Goal: Transaction & Acquisition: Register for event/course

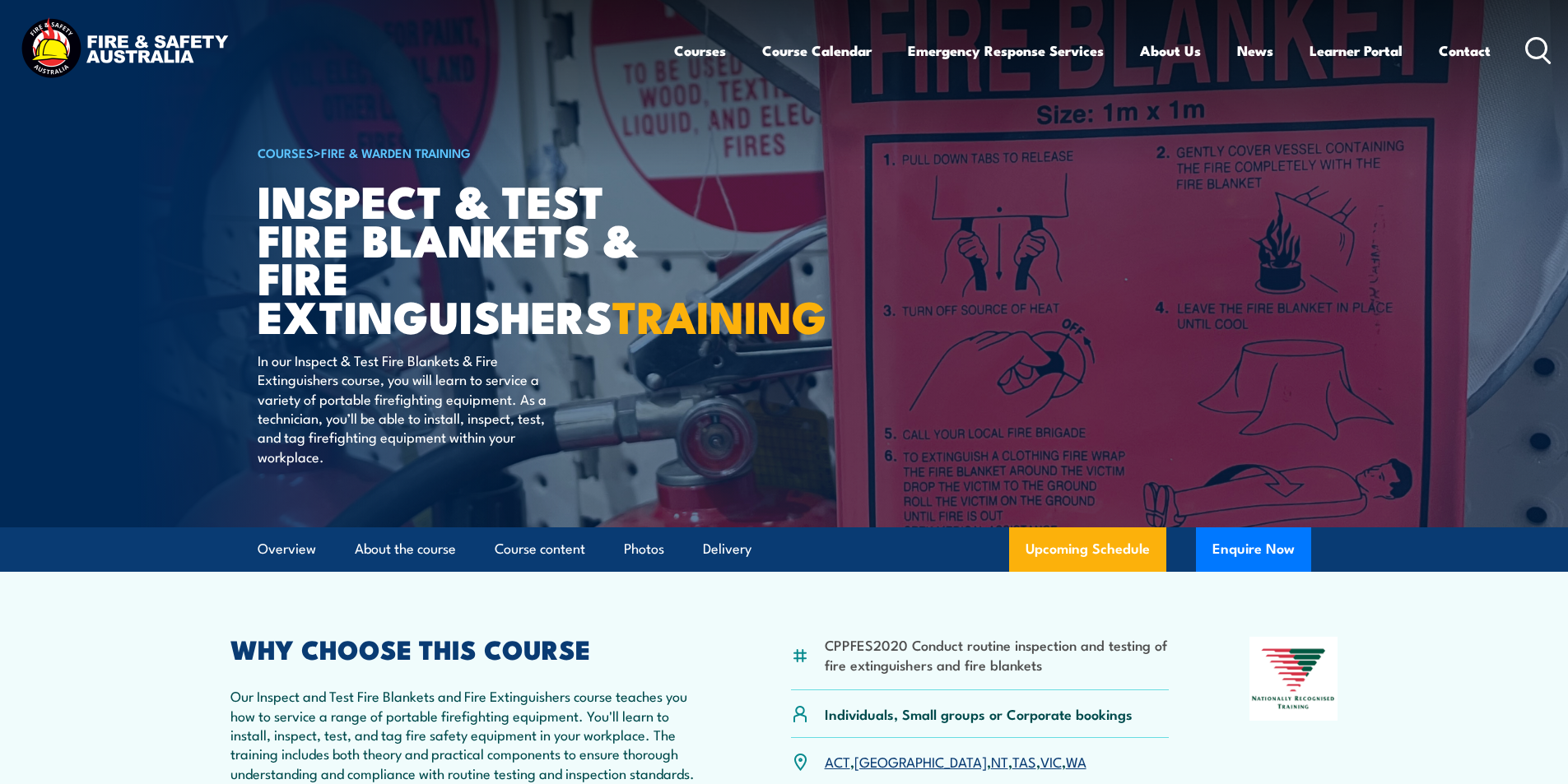
click at [1535, 42] on icon at bounding box center [1538, 51] width 26 height 27
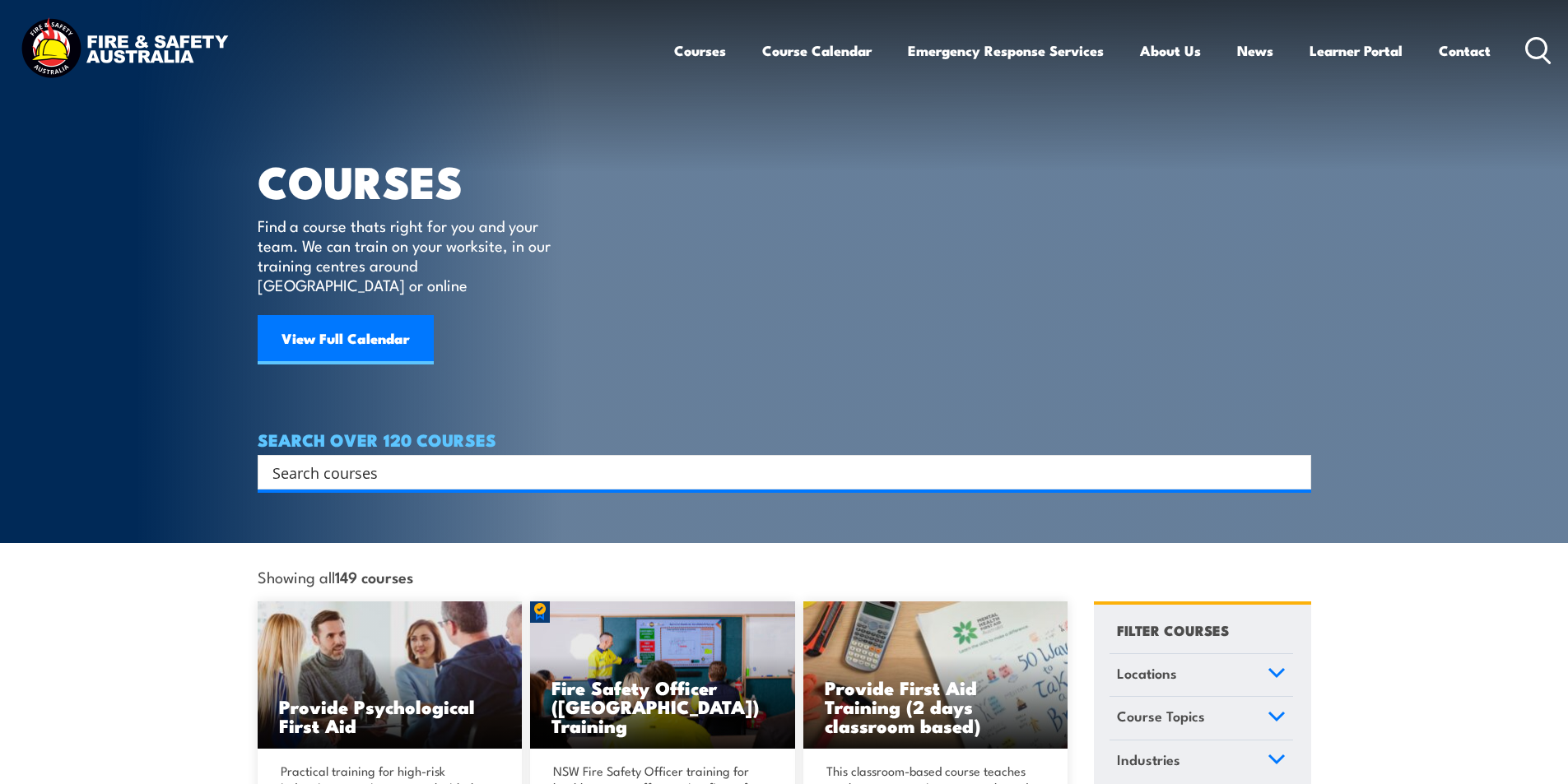
click at [352, 460] on input "Search input" at bounding box center [773, 471] width 1003 height 24
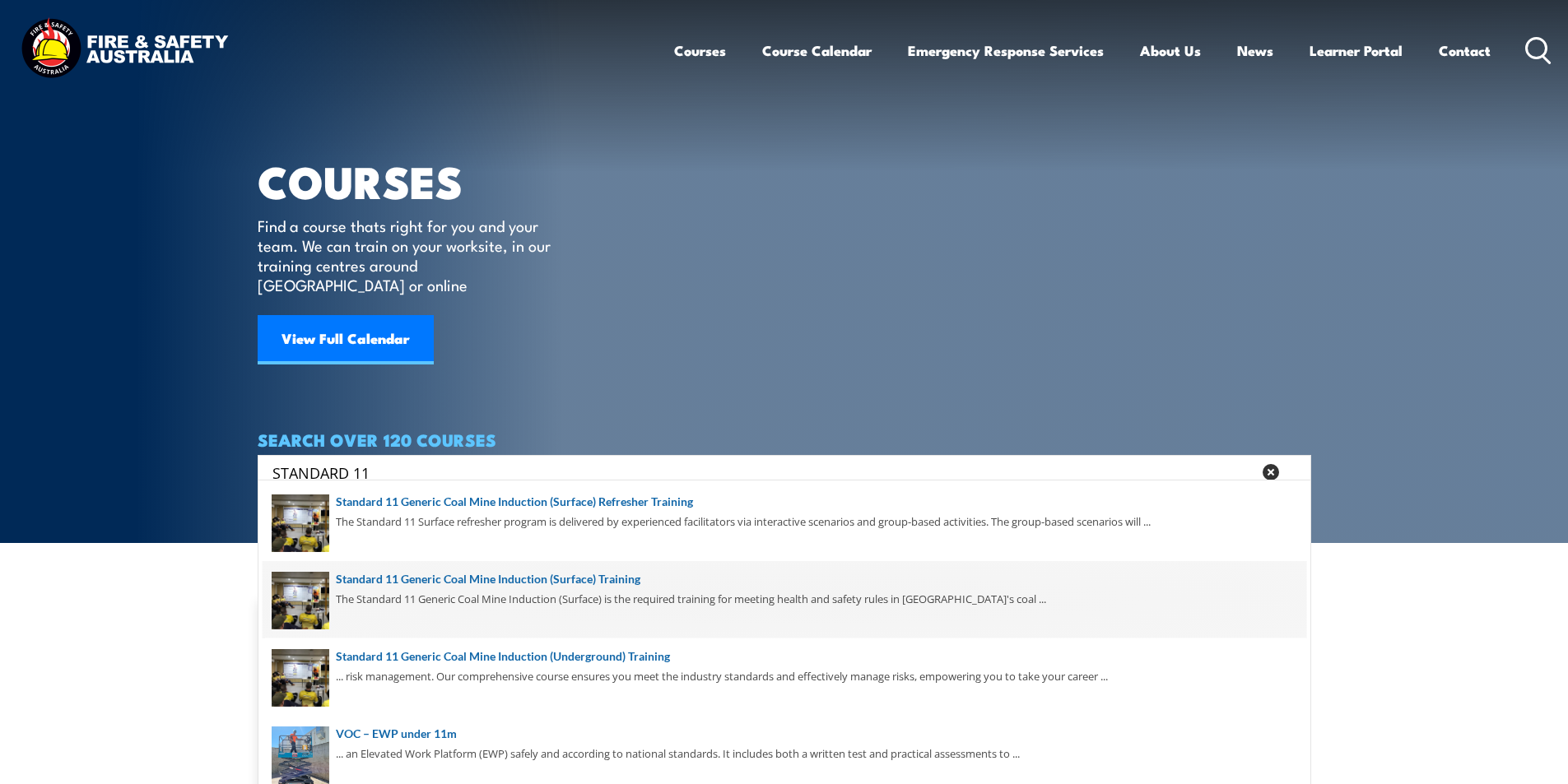
type input "STANDARD 11"
click at [605, 577] on span at bounding box center [784, 600] width 1044 height 78
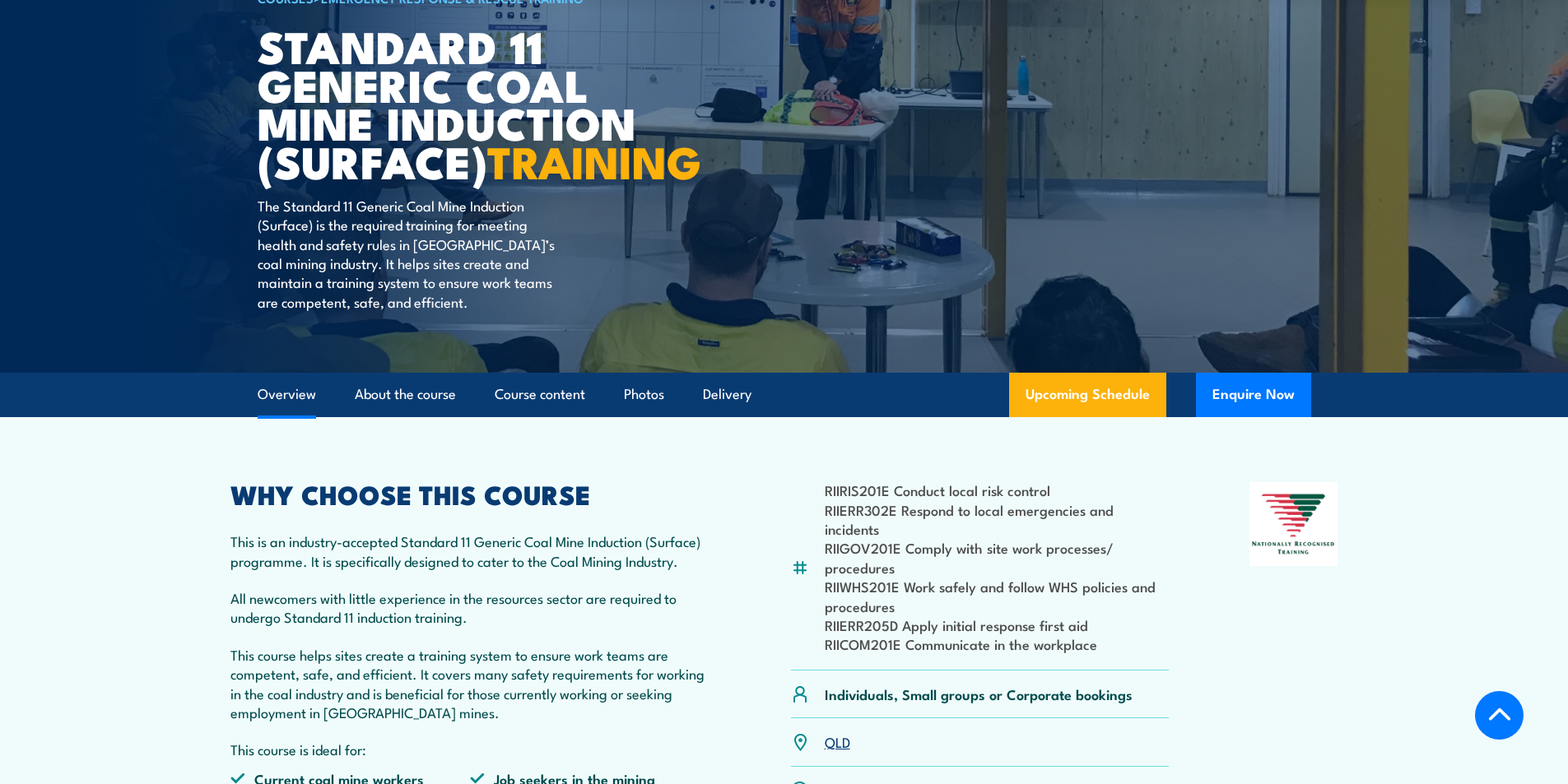
scroll to position [411, 0]
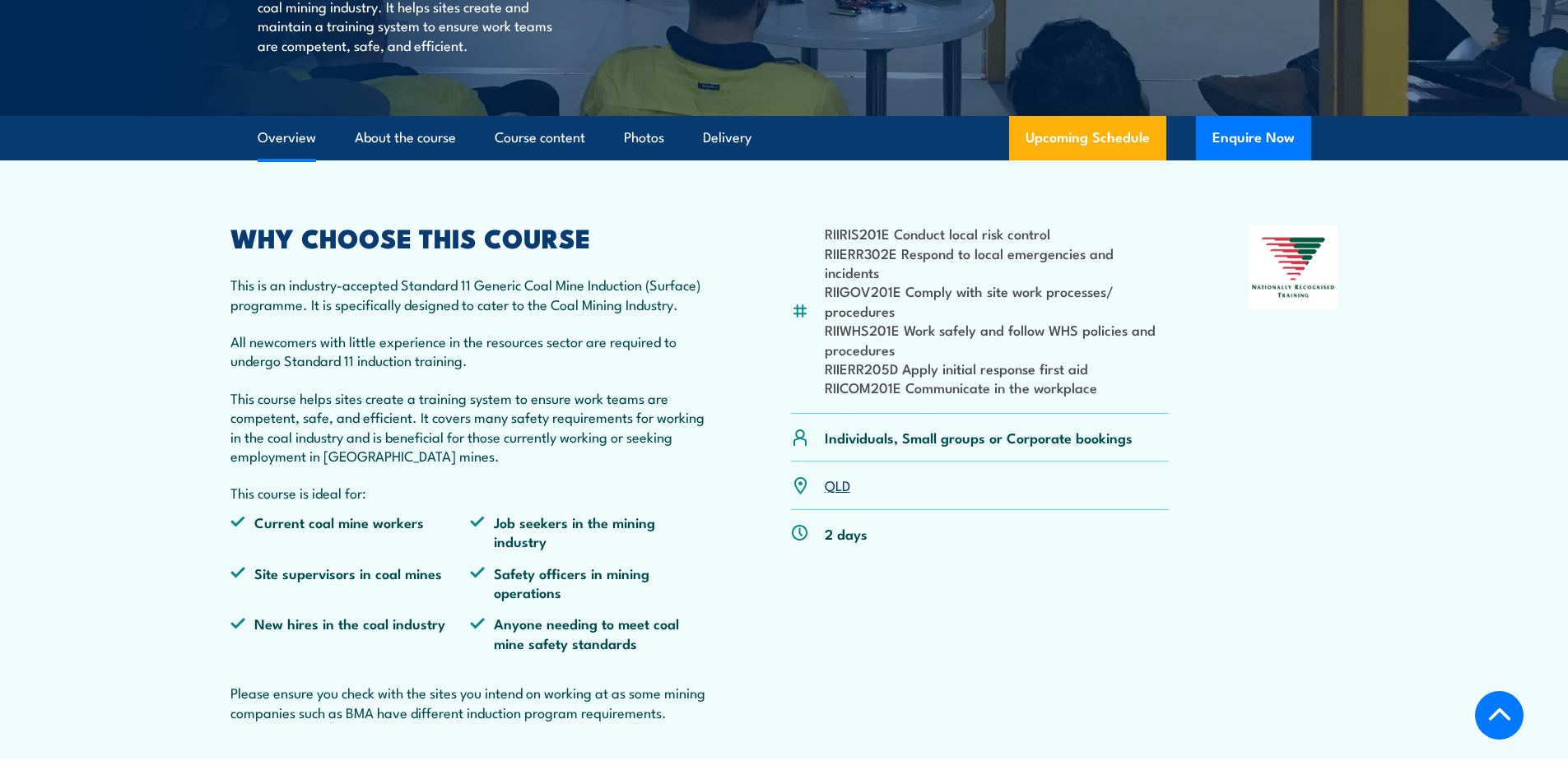
click at [838, 494] on link "QLD" at bounding box center [838, 484] width 25 height 19
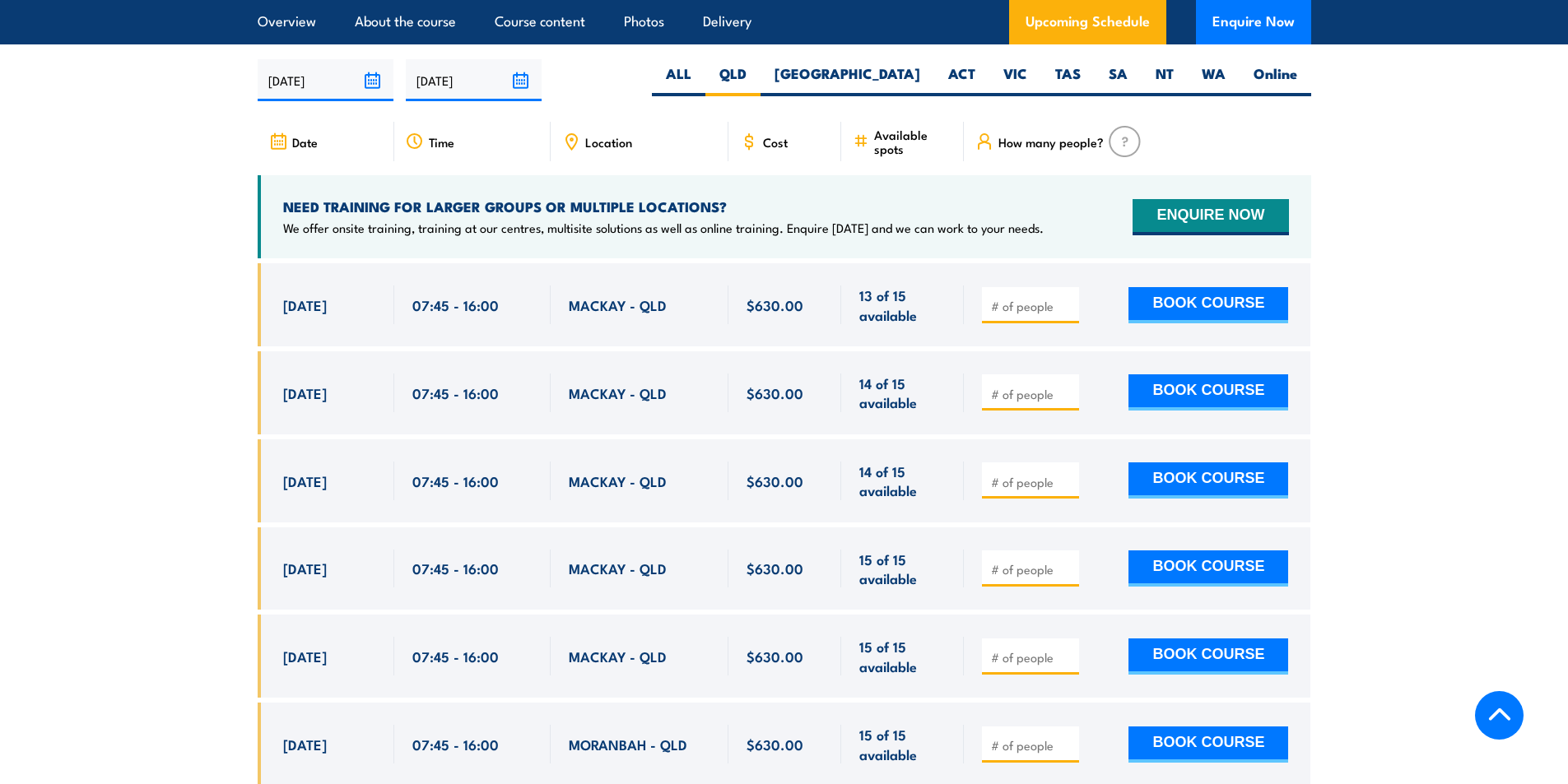
scroll to position [3095, 0]
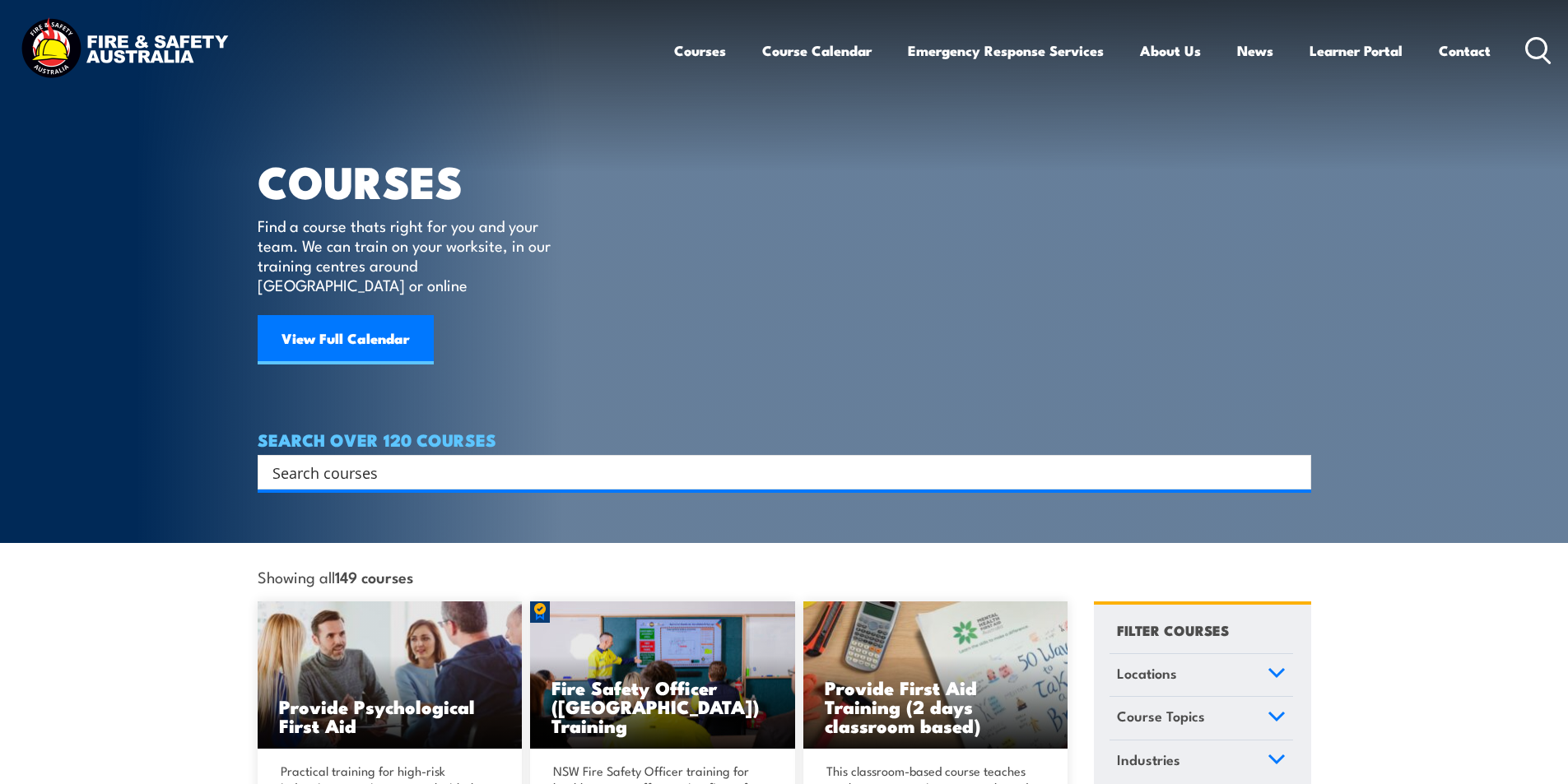
click at [343, 460] on input "Search input" at bounding box center [773, 471] width 1003 height 24
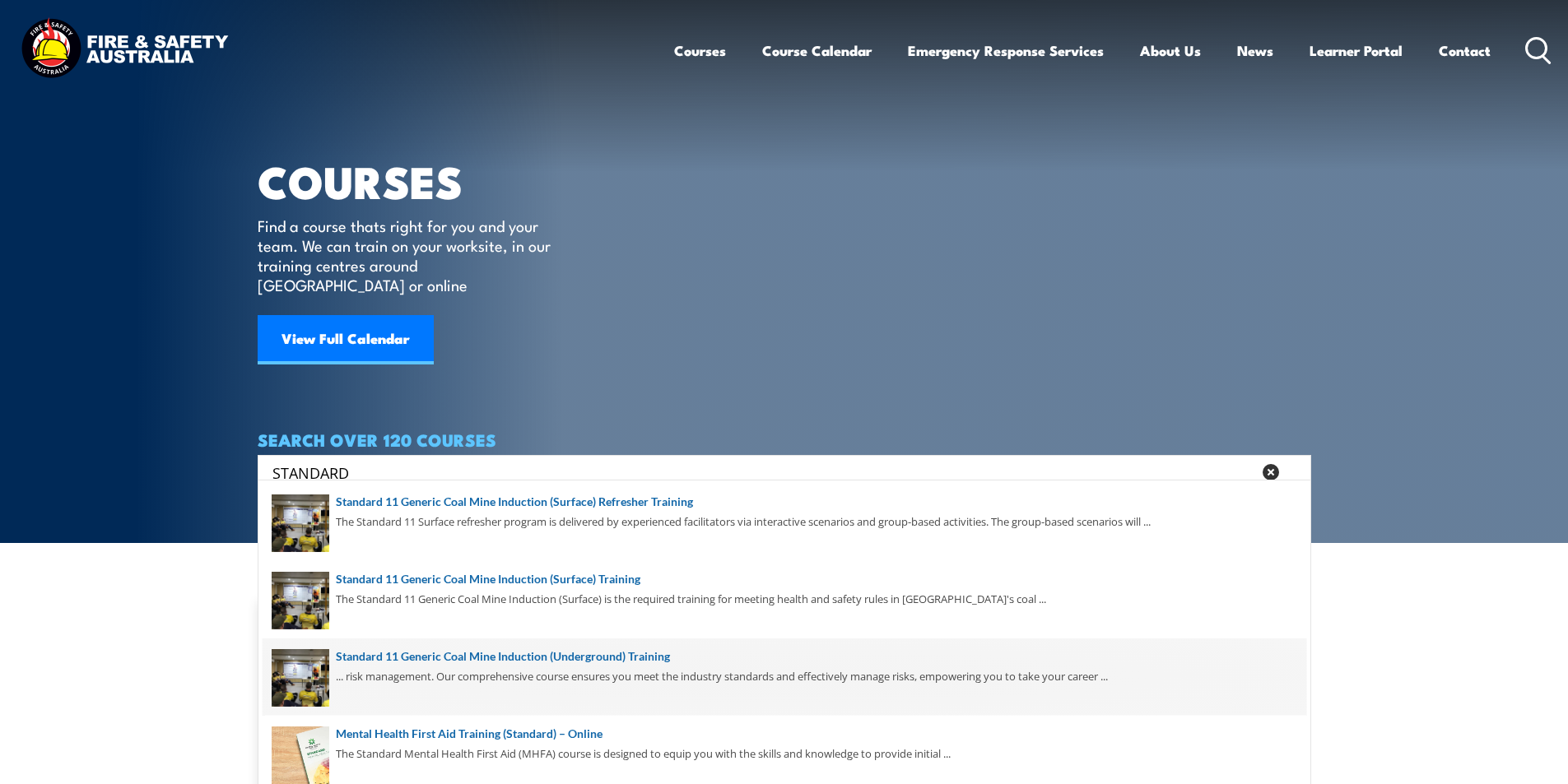
type input "STANDARD"
click at [648, 654] on span at bounding box center [784, 678] width 1044 height 78
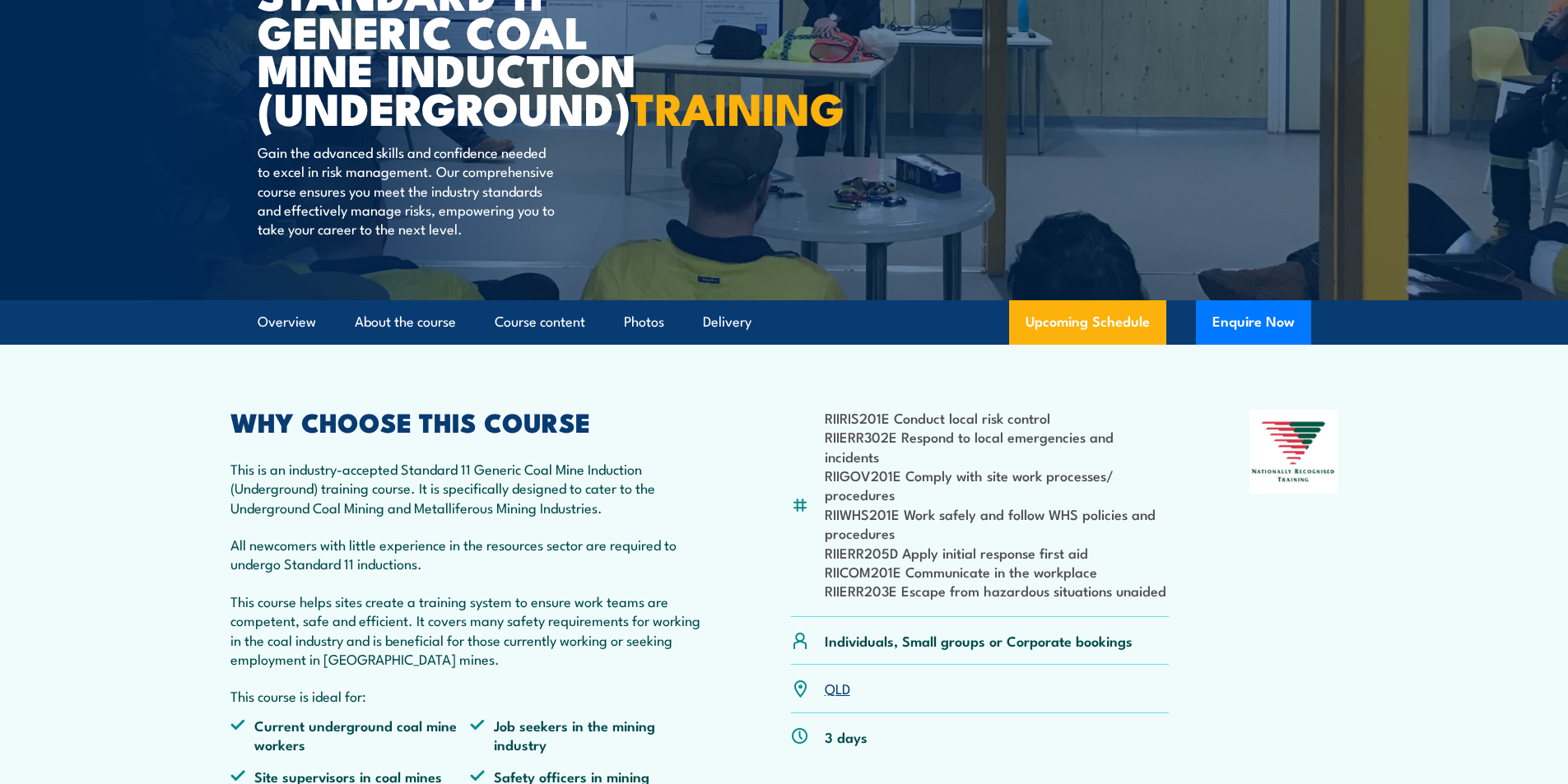
scroll to position [329, 0]
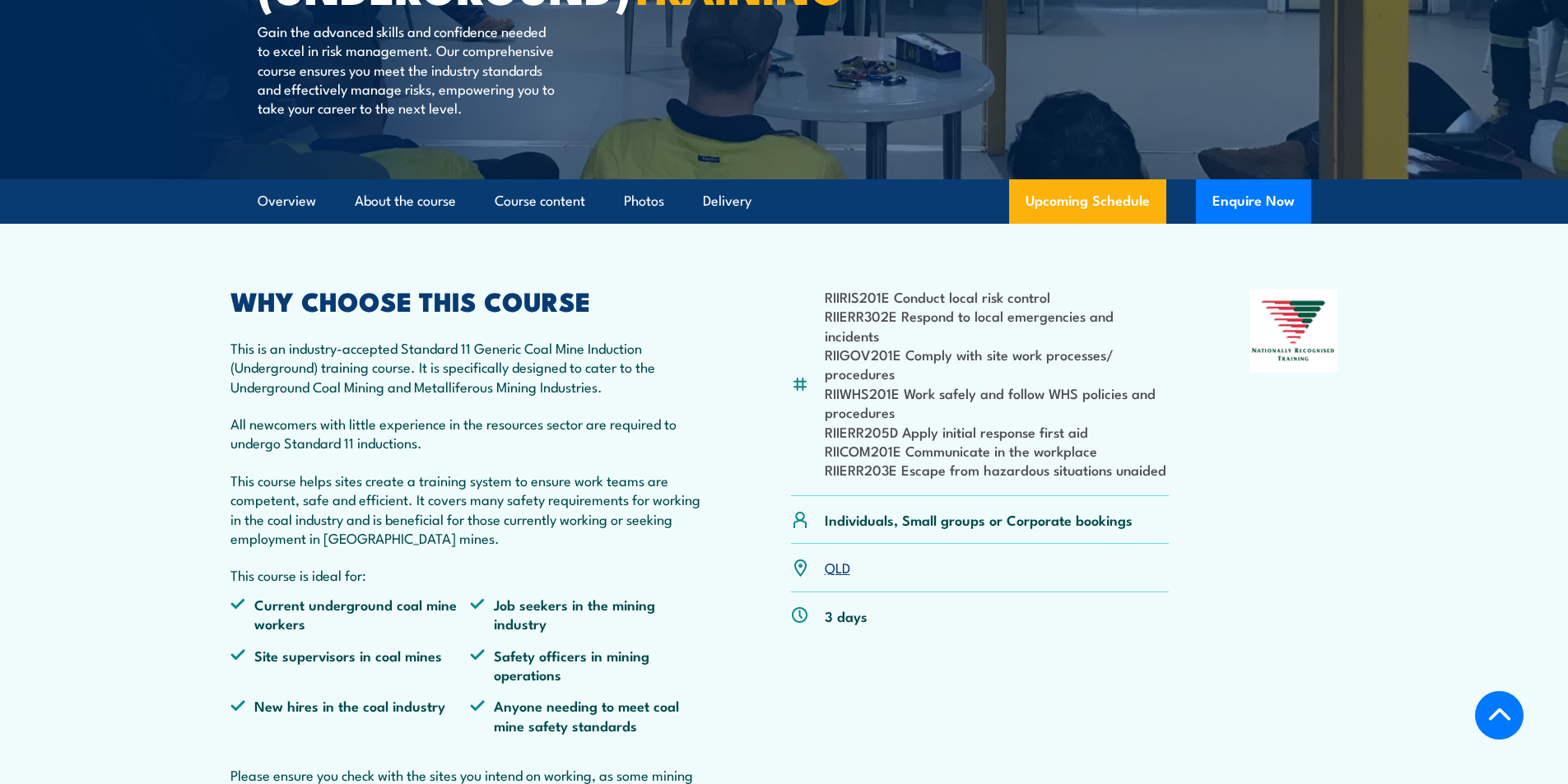
click at [839, 577] on link "QLD" at bounding box center [838, 566] width 25 height 19
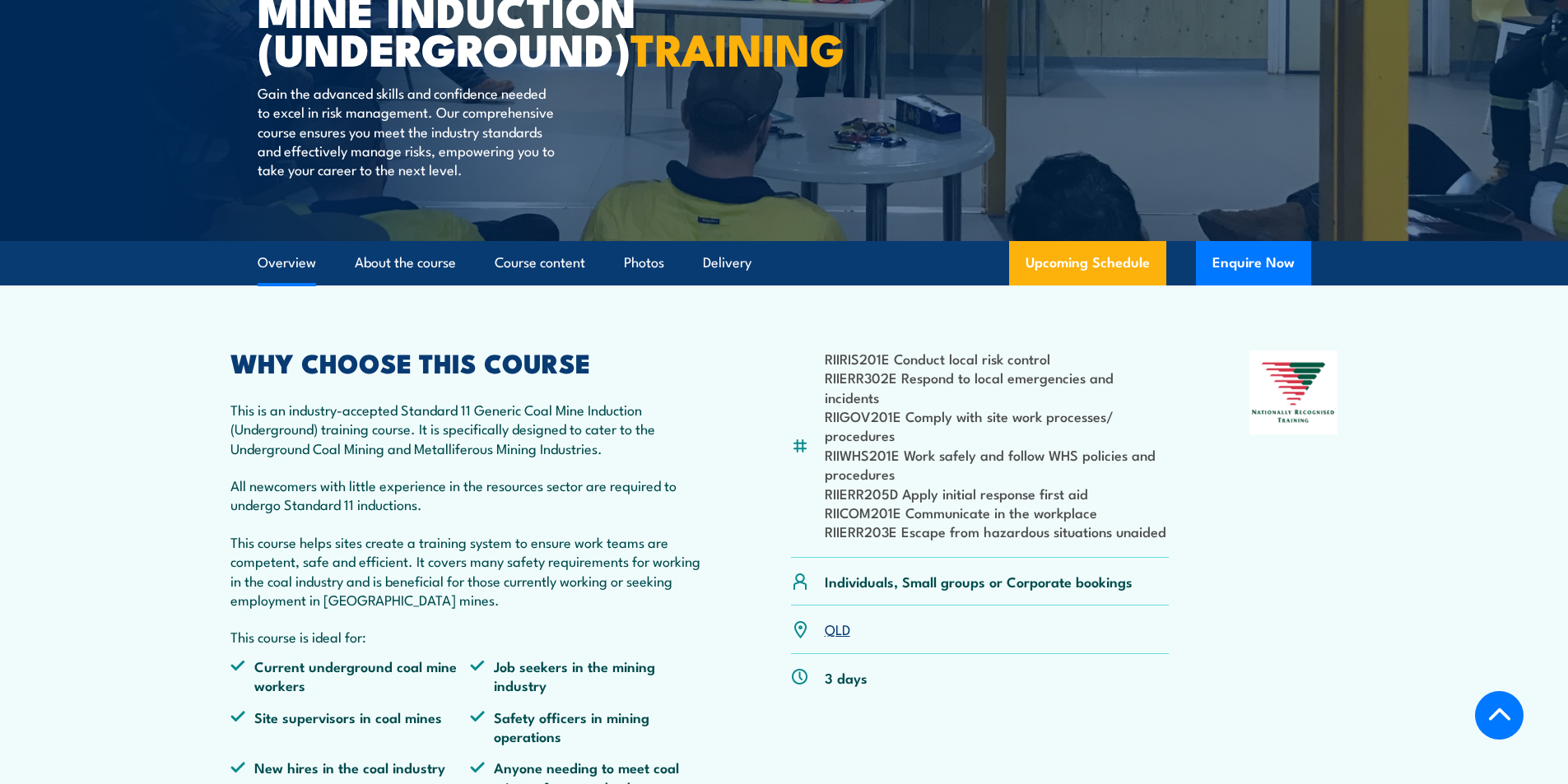
scroll to position [440, 0]
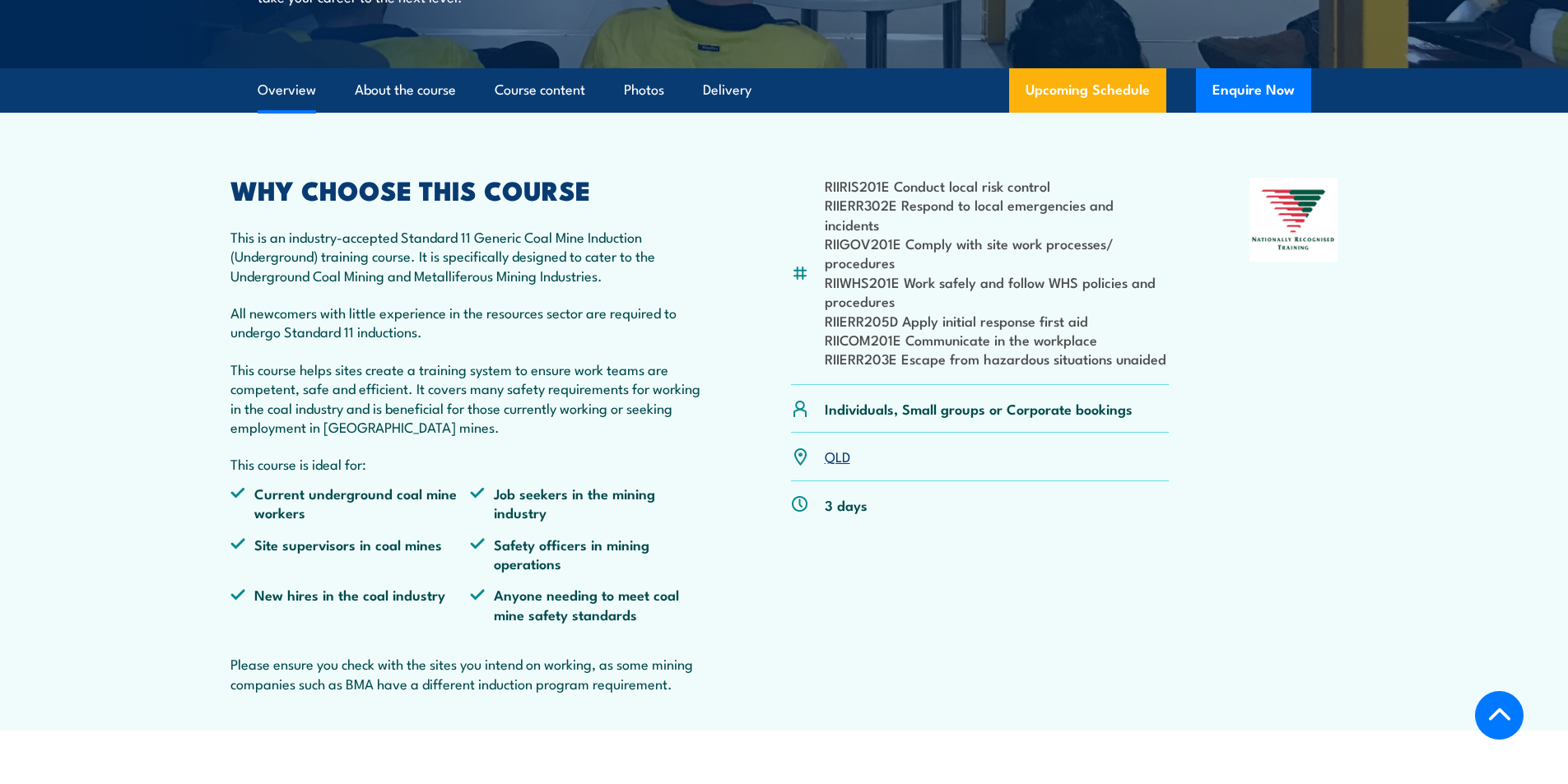
click at [832, 466] on link "QLD" at bounding box center [838, 455] width 25 height 19
